Goal: Information Seeking & Learning: Check status

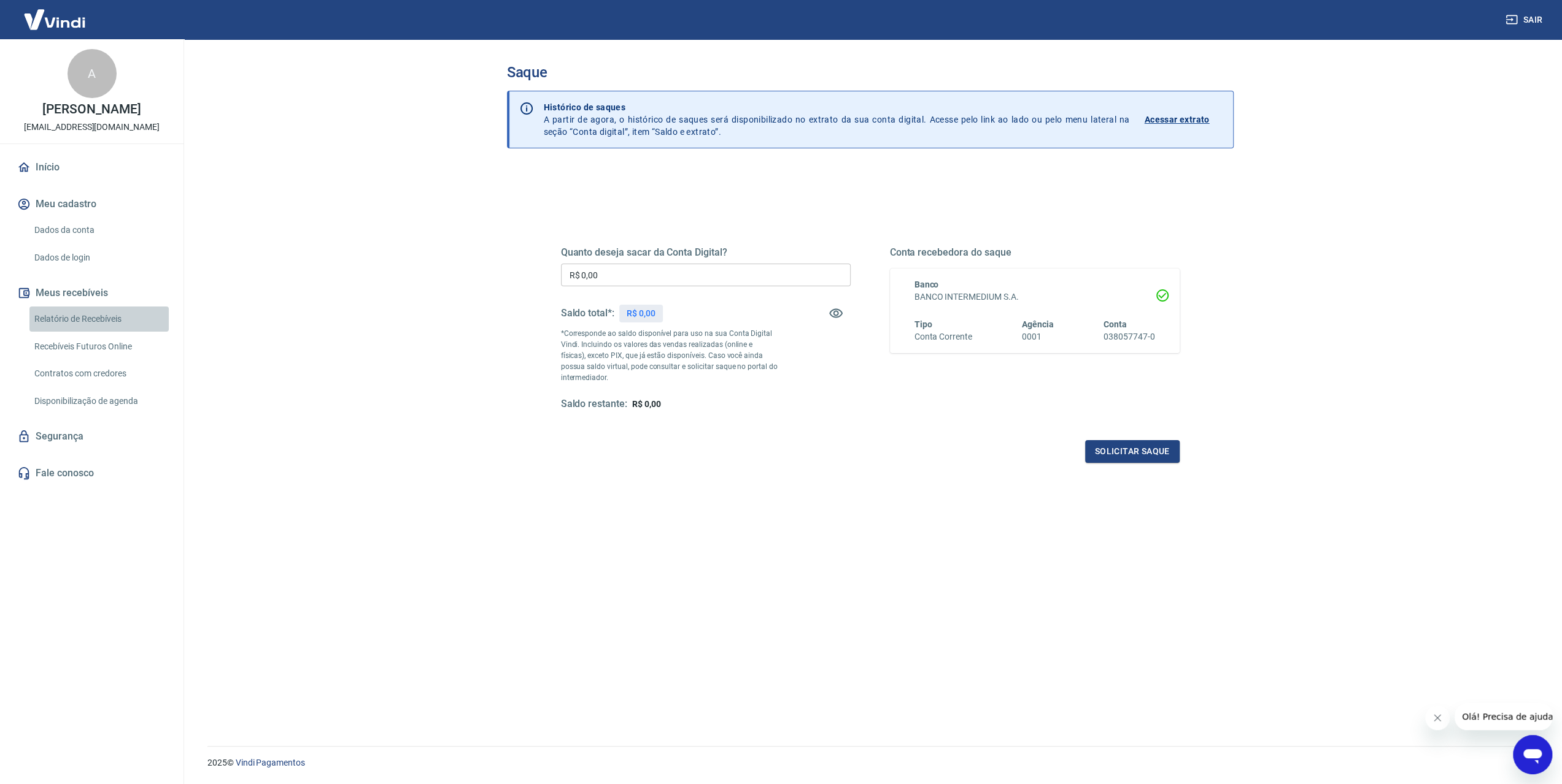
click at [107, 332] on link "Relatório de Recebíveis" at bounding box center [99, 319] width 139 height 25
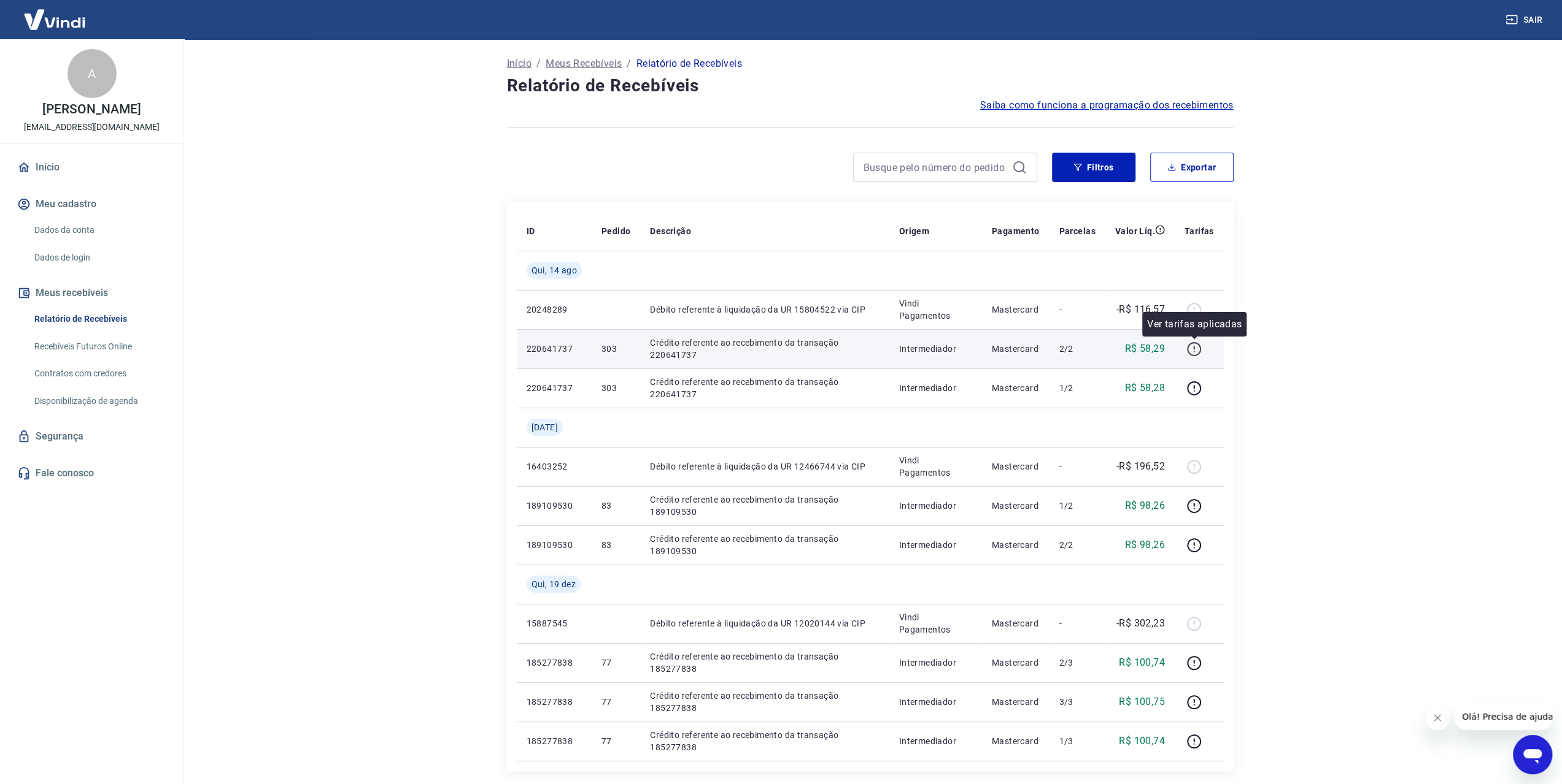
click at [1196, 350] on icon "button" at bounding box center [1194, 349] width 16 height 16
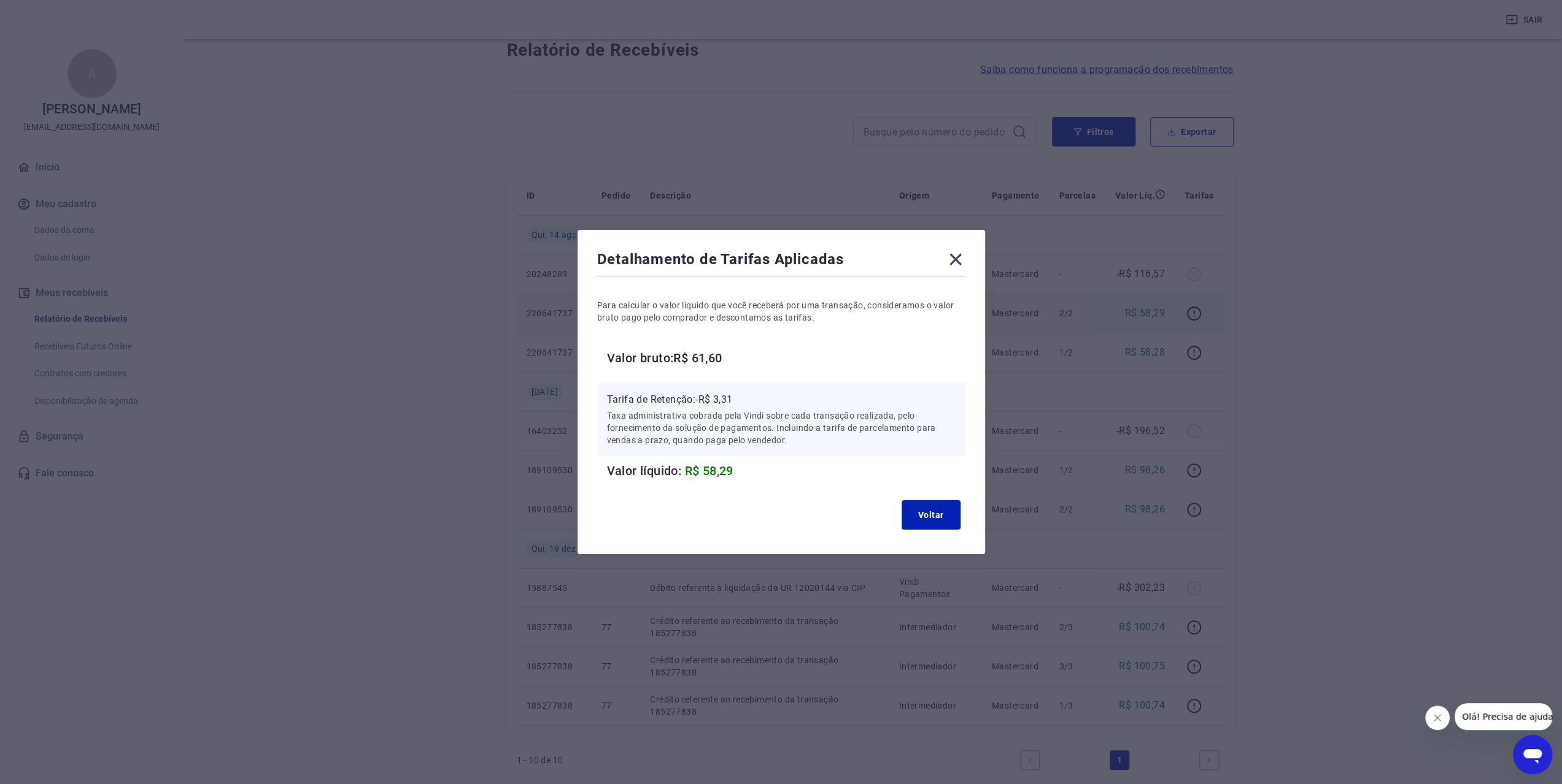
scroll to position [122, 0]
click at [959, 257] on icon at bounding box center [956, 259] width 20 height 20
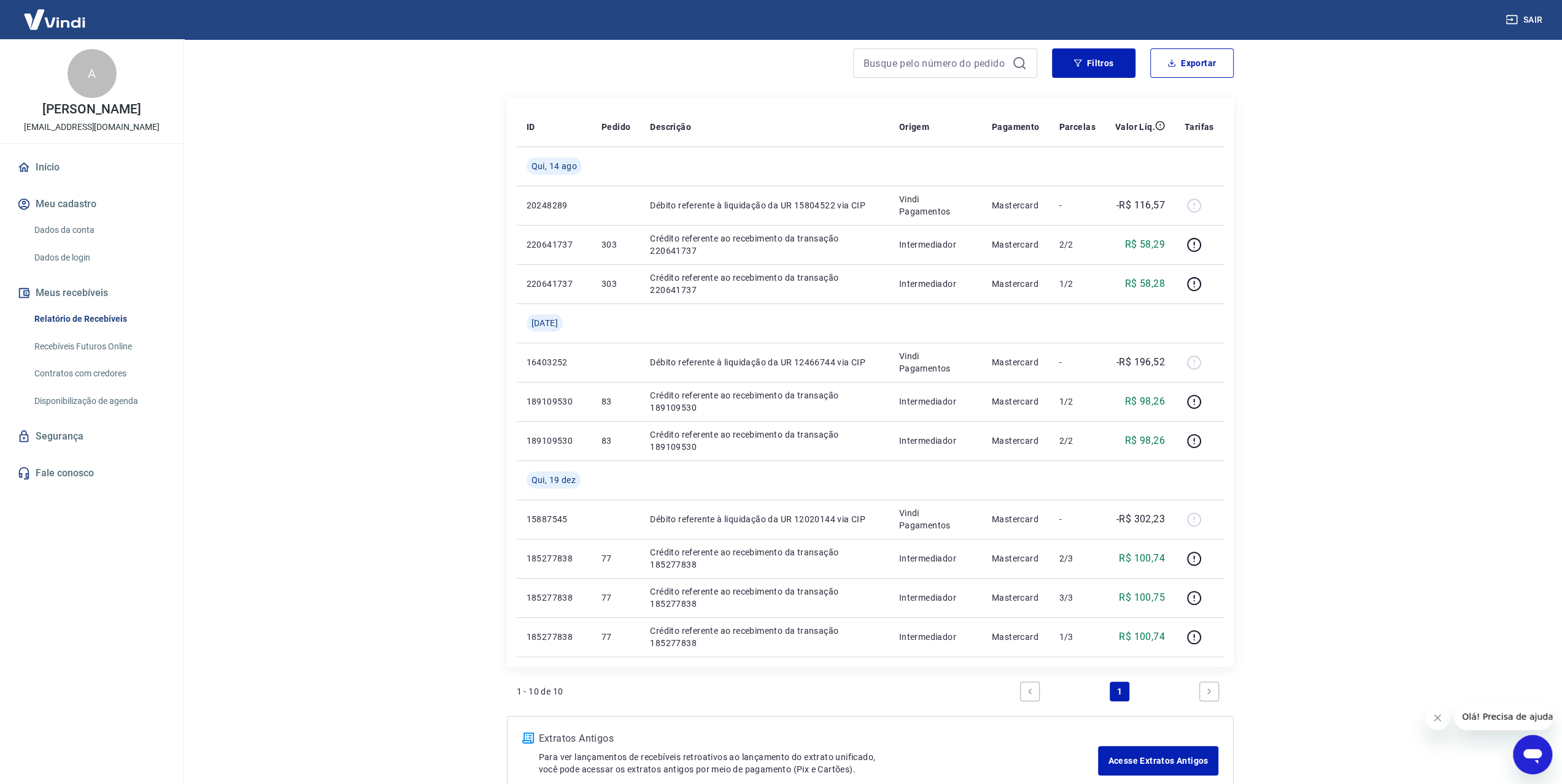
scroll to position [0, 0]
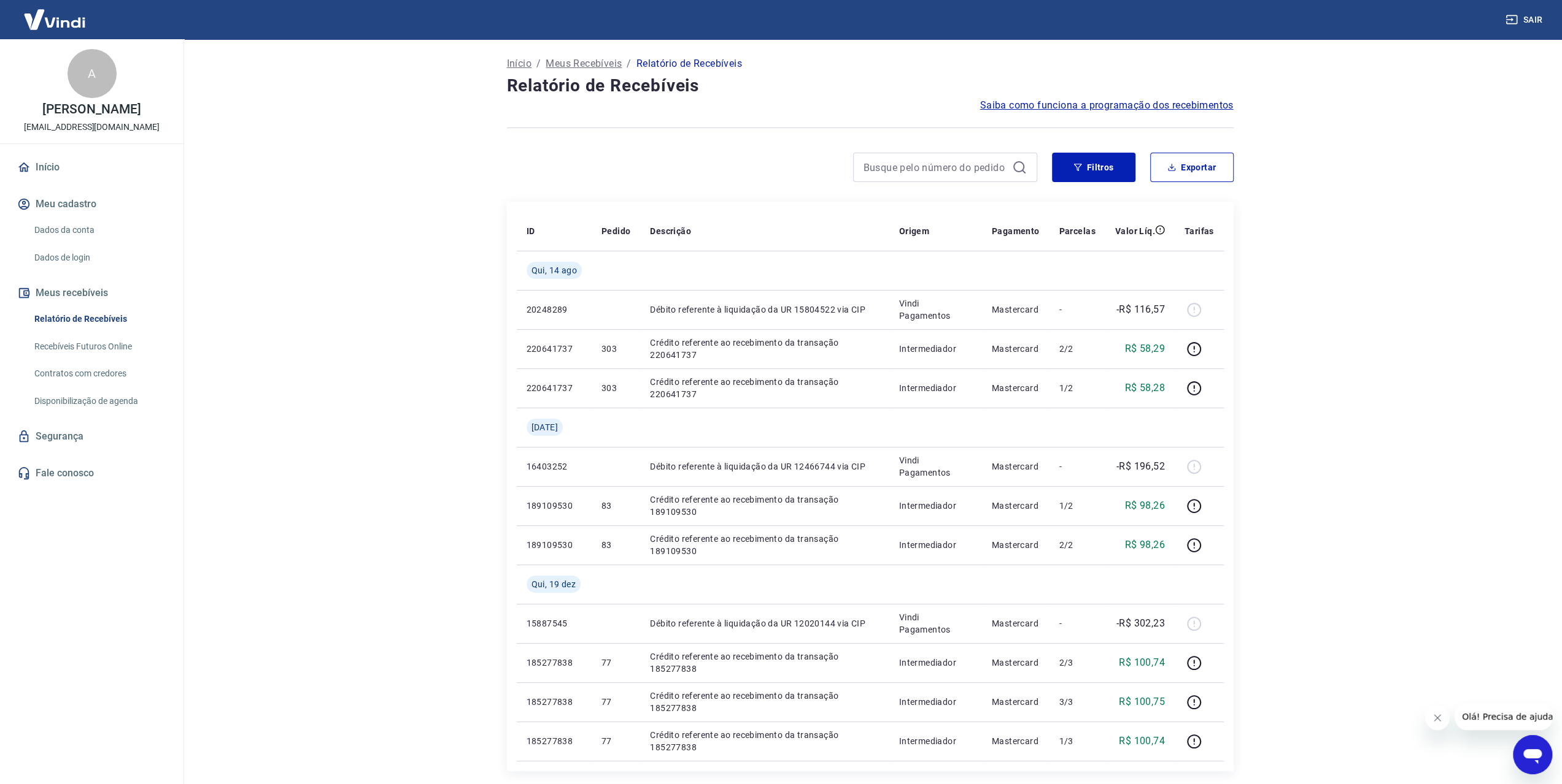
click at [45, 23] on img at bounding box center [54, 20] width 79 height 37
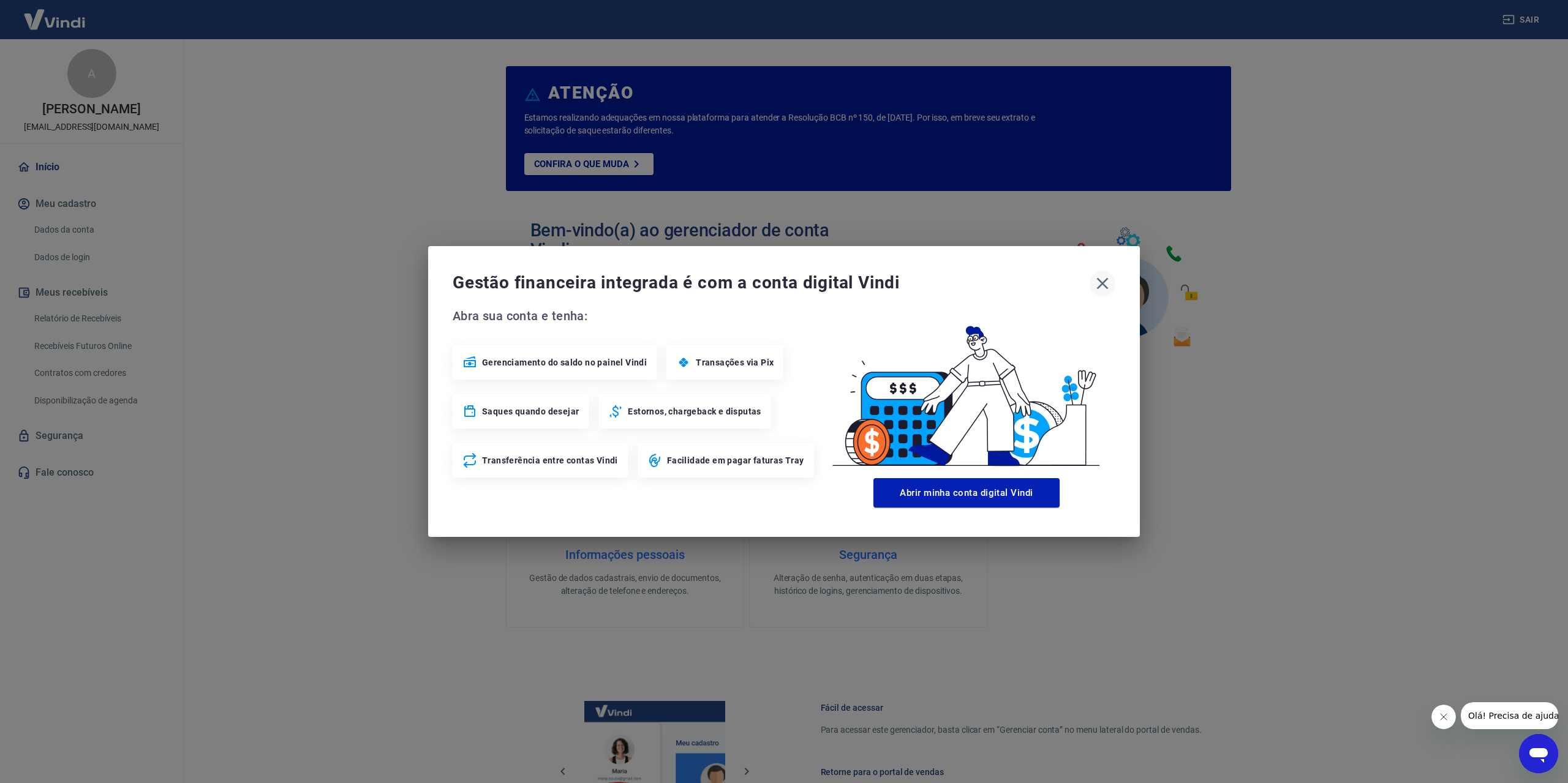
click at [1104, 284] on icon "button" at bounding box center [1103, 283] width 12 height 12
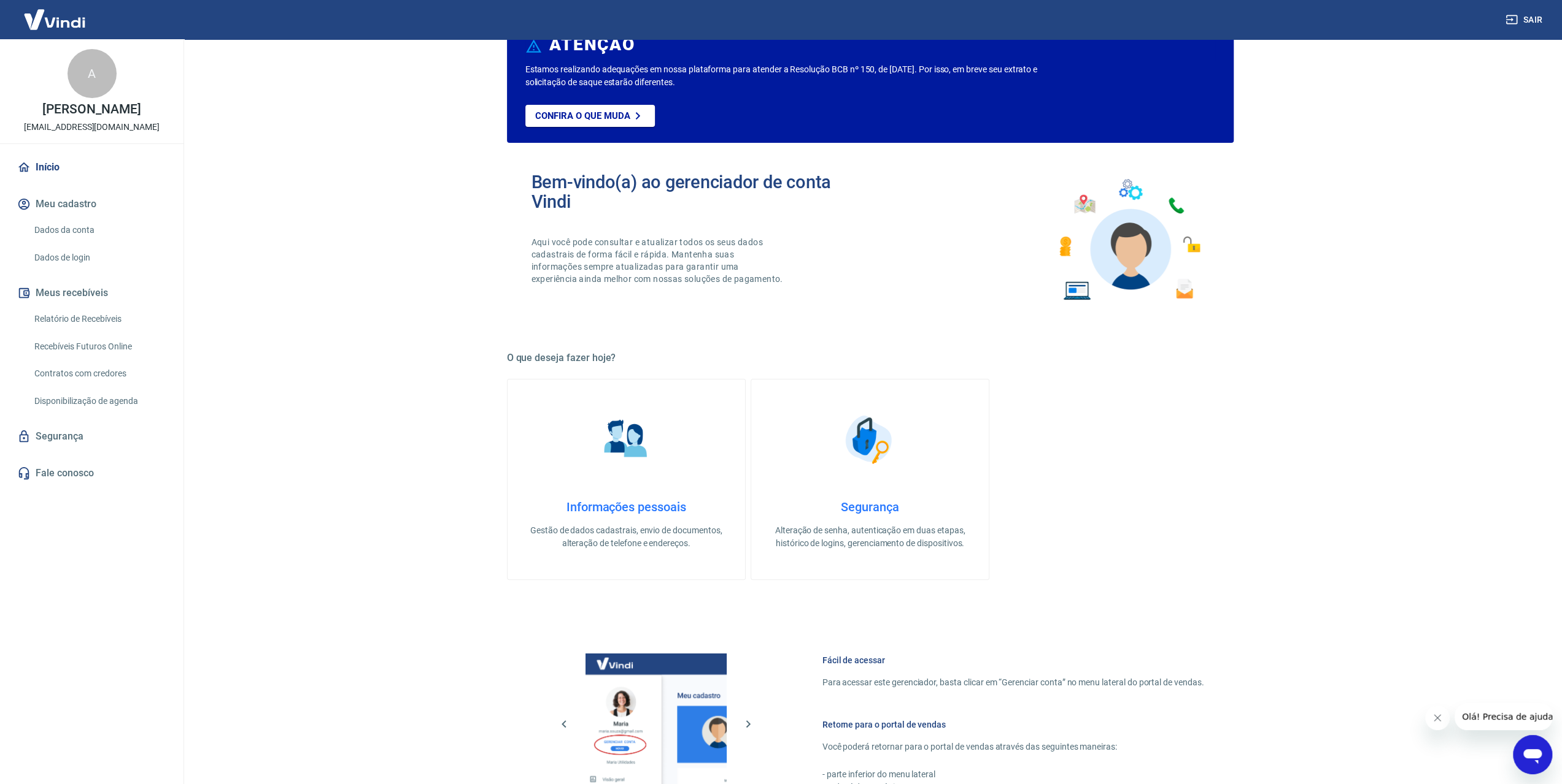
scroll to position [298, 0]
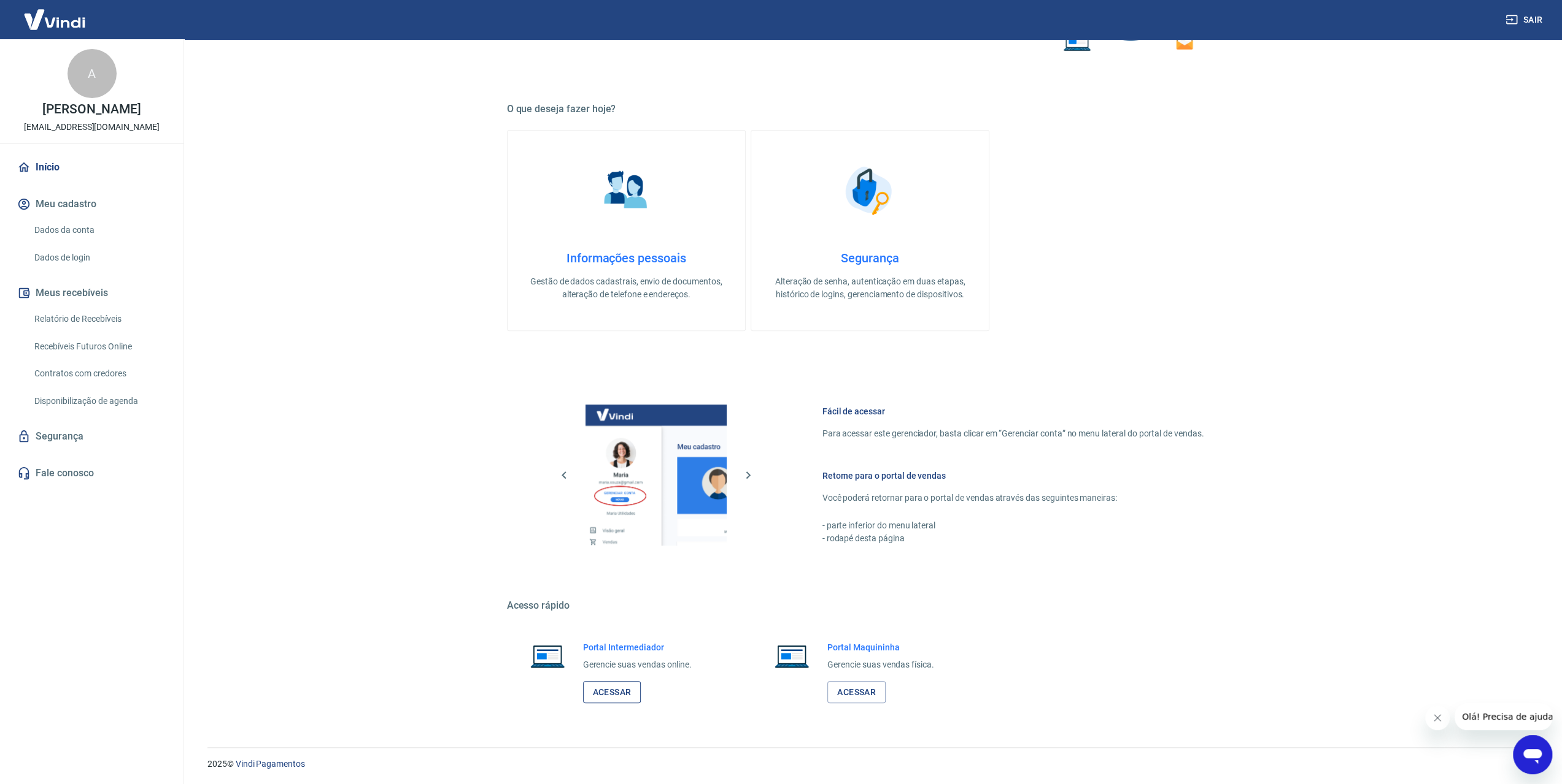
click at [615, 697] on link "Acessar" at bounding box center [612, 692] width 59 height 23
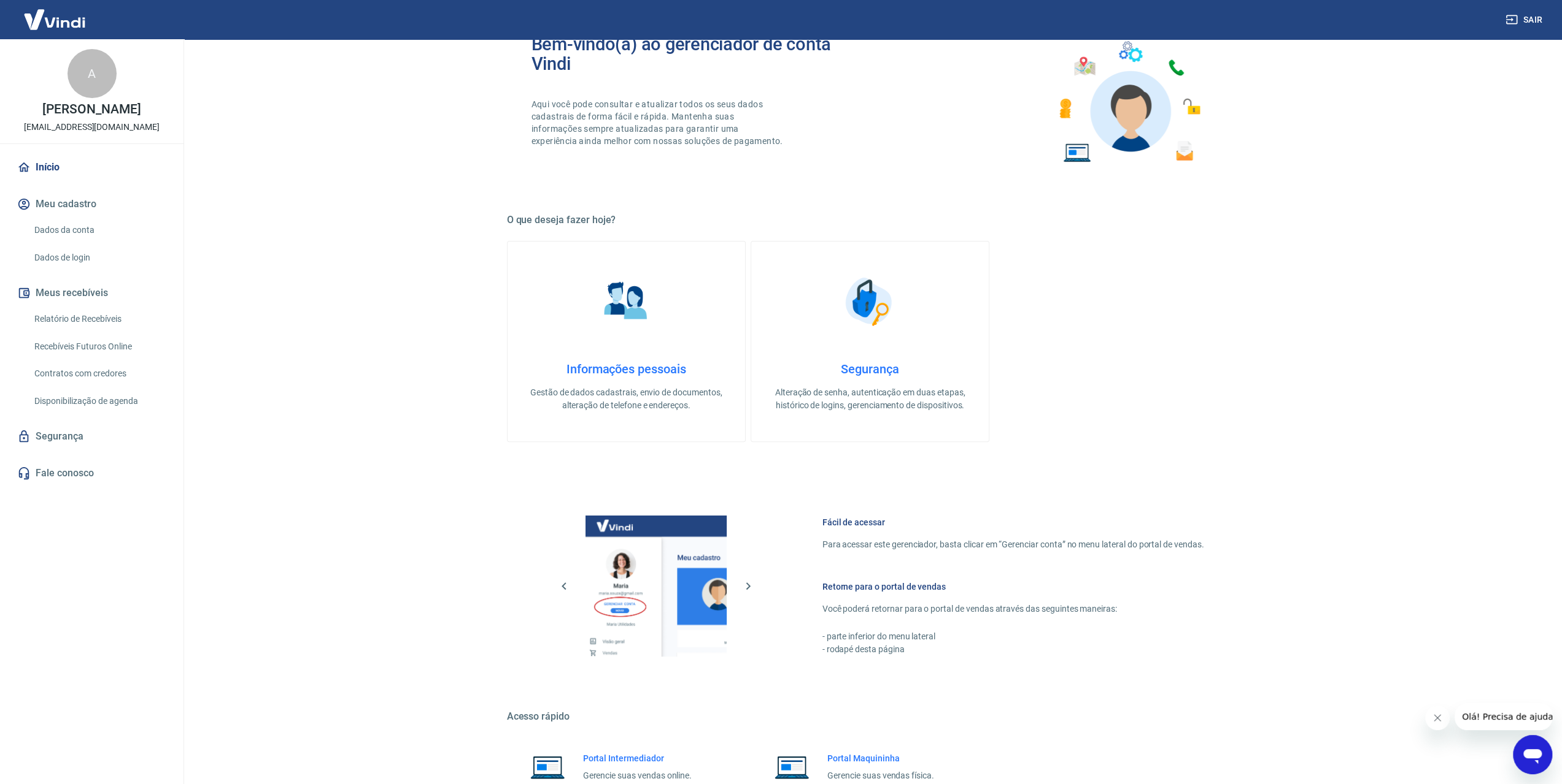
scroll to position [0, 0]
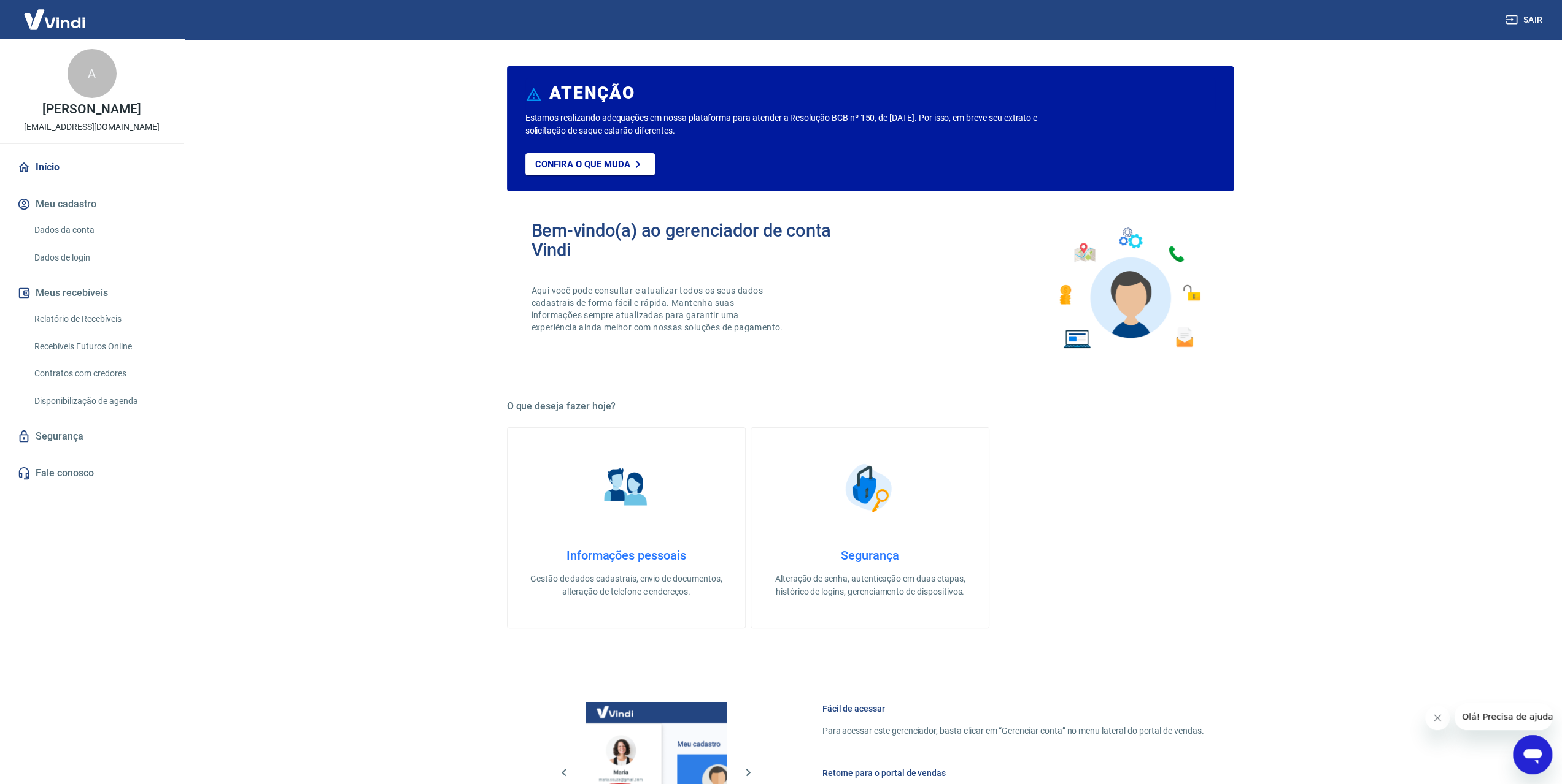
click at [91, 332] on link "Relatório de Recebíveis" at bounding box center [99, 319] width 139 height 25
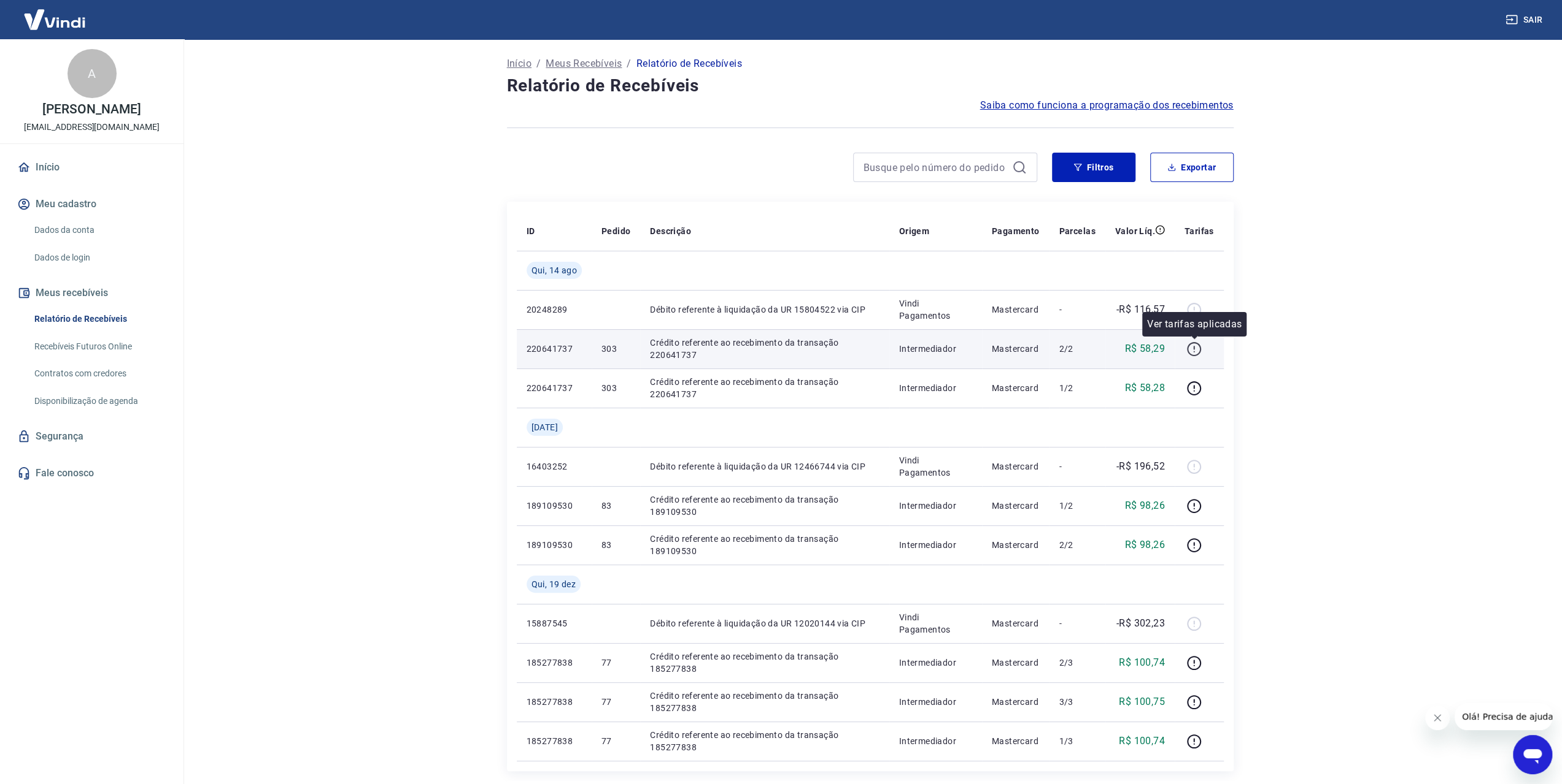
click at [1197, 351] on icon "button" at bounding box center [1194, 349] width 16 height 16
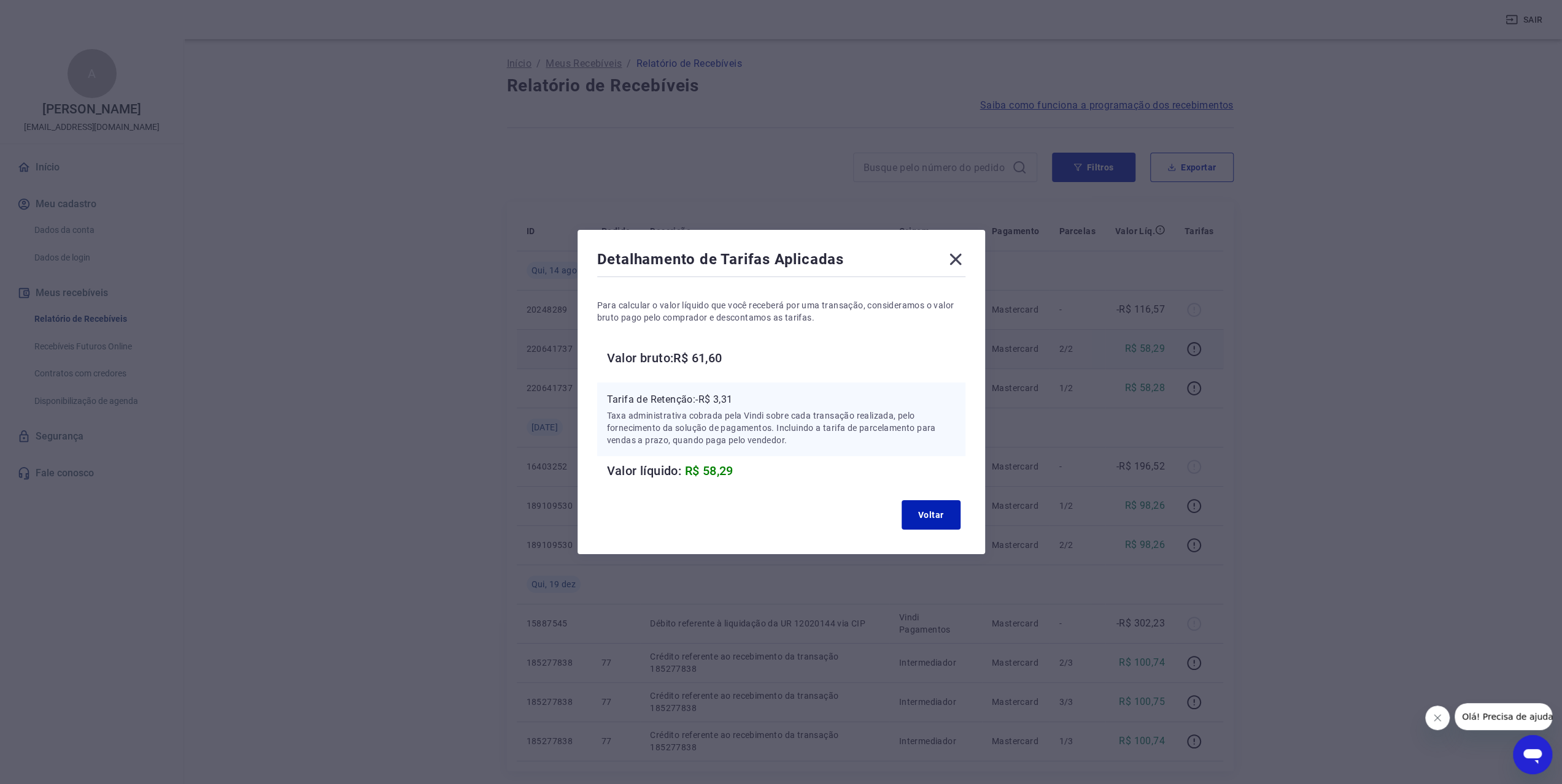
click at [960, 259] on icon at bounding box center [955, 259] width 12 height 12
